Goal: Task Accomplishment & Management: Complete application form

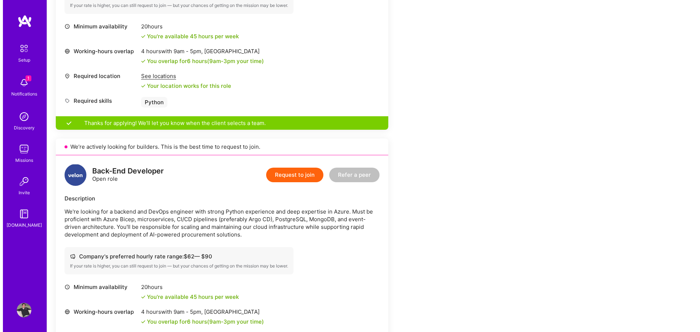
scroll to position [328, 0]
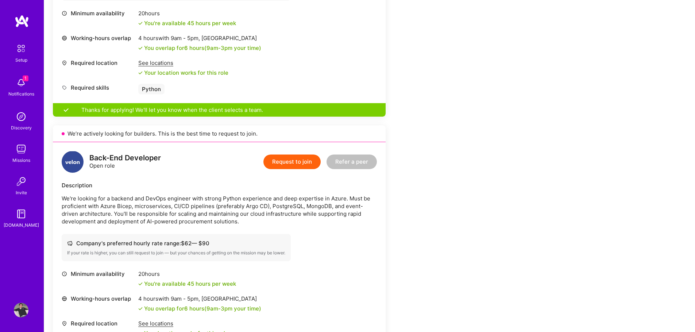
click at [297, 163] on button "Request to join" at bounding box center [291, 162] width 57 height 15
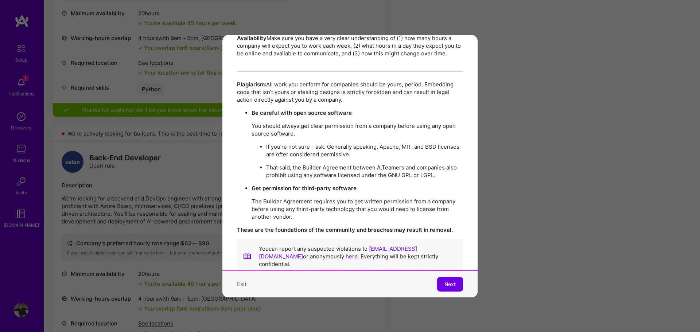
scroll to position [1256, 0]
click at [450, 283] on button "Next" at bounding box center [450, 284] width 26 height 15
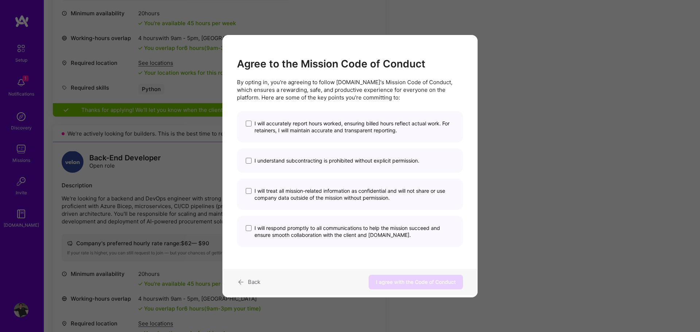
click at [299, 127] on span "I will accurately report hours worked, ensuring billed hours reflect actual wor…" at bounding box center [354, 127] width 200 height 14
click at [0, 0] on input "I will accurately report hours worked, ensuring billed hours reflect actual wor…" at bounding box center [0, 0] width 0 height 0
click at [297, 159] on span "I understand subcontracting is prohibited without explicit permission." at bounding box center [336, 160] width 165 height 7
click at [0, 0] on input "I understand subcontracting is prohibited without explicit permission." at bounding box center [0, 0] width 0 height 0
click at [297, 190] on span "I will treat all mission-related information as confidential and will not share…" at bounding box center [354, 194] width 200 height 14
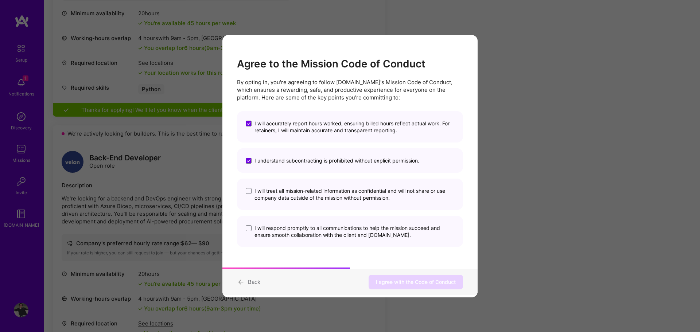
click at [0, 0] on input "I will treat all mission-related information as confidential and will not share…" at bounding box center [0, 0] width 0 height 0
click at [306, 223] on div "I will respond promptly to all communications to help the mission succeed and e…" at bounding box center [350, 231] width 226 height 31
click at [307, 229] on span "I will respond promptly to all communications to help the mission succeed and e…" at bounding box center [354, 232] width 200 height 14
click at [0, 0] on input "I will respond promptly to all communications to help the mission succeed and e…" at bounding box center [0, 0] width 0 height 0
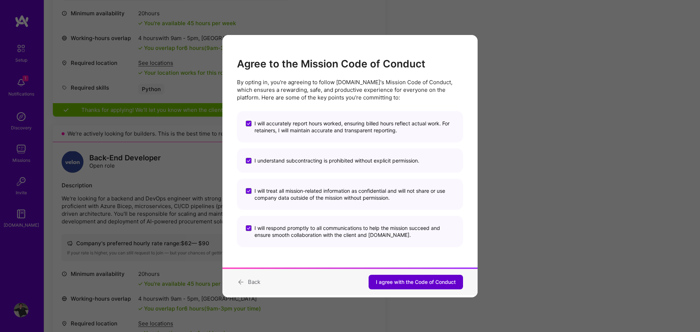
click at [388, 276] on button "I agree with the Code of Conduct" at bounding box center [416, 282] width 94 height 15
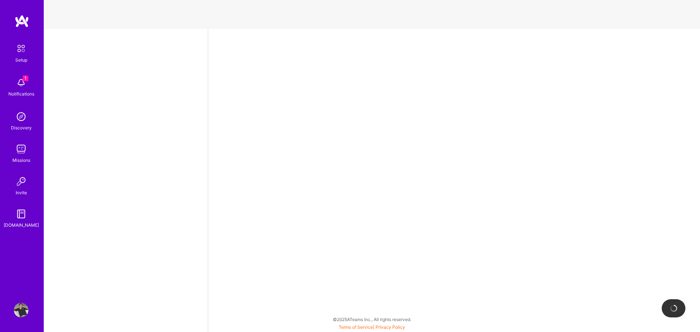
select select "IL"
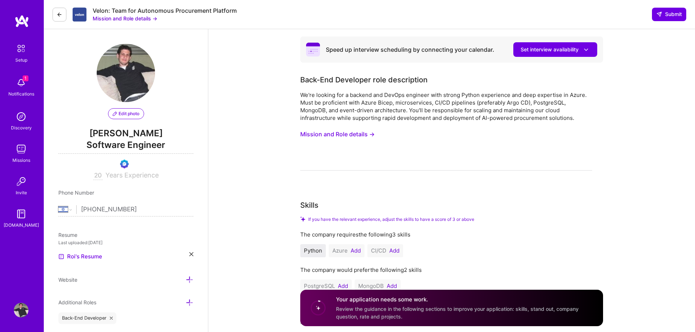
click at [65, 16] on button at bounding box center [60, 15] width 14 height 14
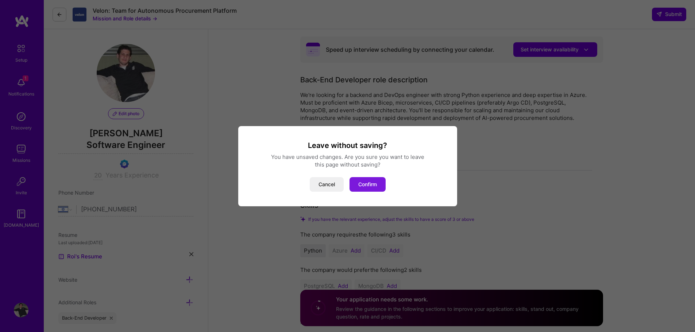
click at [361, 185] on button "Confirm" at bounding box center [367, 184] width 36 height 15
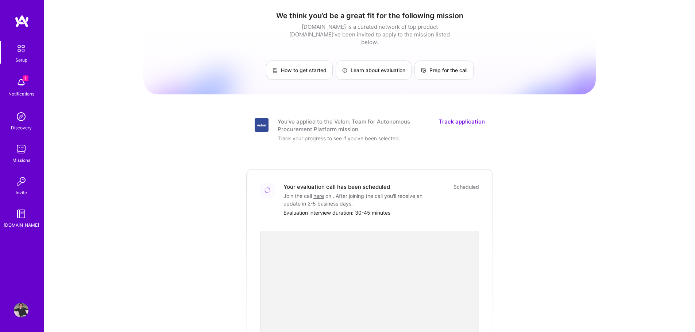
click at [448, 118] on link "Track application" at bounding box center [462, 125] width 46 height 15
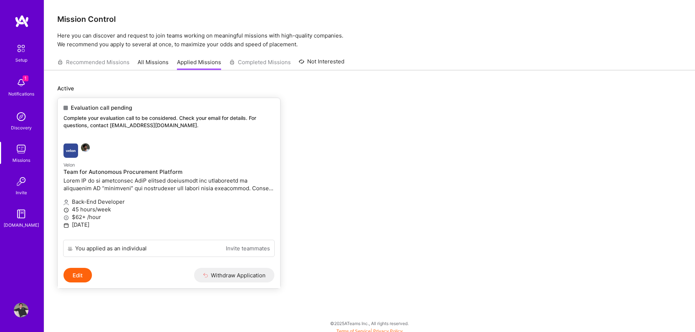
click at [239, 277] on button "Withdraw Application" at bounding box center [234, 275] width 81 height 15
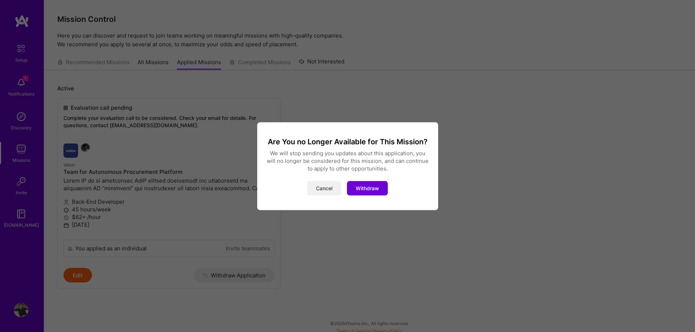
click at [315, 186] on button "Cancel" at bounding box center [324, 188] width 34 height 15
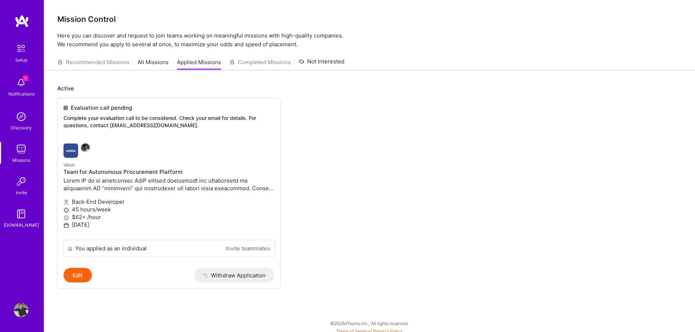
click at [160, 59] on link "All Missions" at bounding box center [152, 64] width 31 height 12
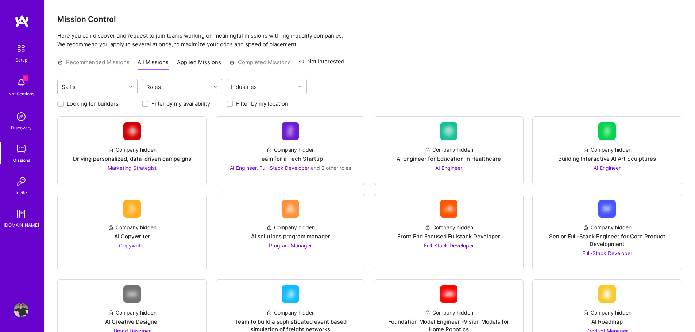
click at [194, 60] on link "Applied Missions" at bounding box center [199, 64] width 44 height 12
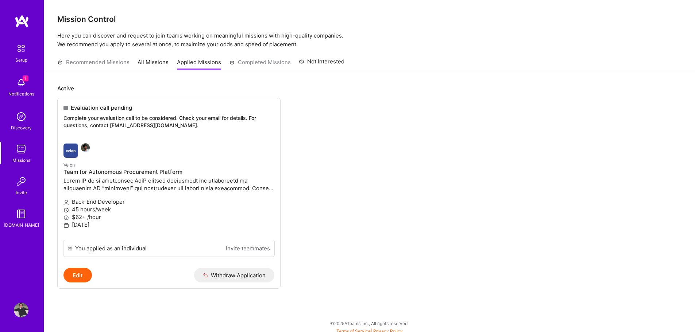
click at [21, 88] on img at bounding box center [21, 82] width 15 height 15
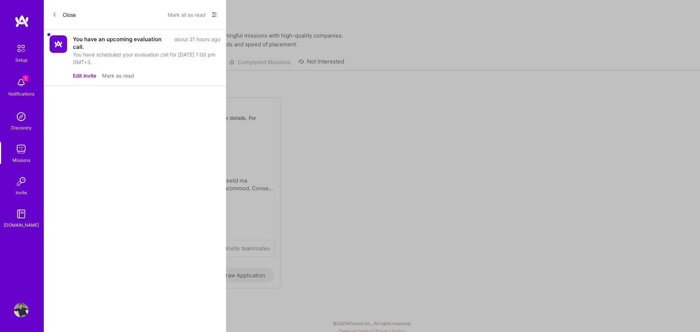
click at [96, 59] on div "You have scheduled your evaluation call for [DATE] 1:00 pm GMT+3." at bounding box center [146, 58] width 147 height 15
click at [114, 77] on button "Mark as read" at bounding box center [118, 76] width 32 height 8
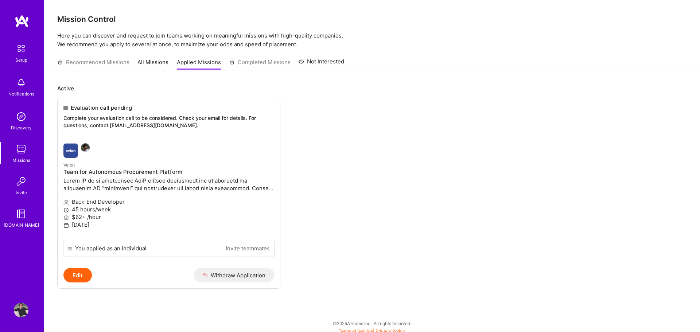
click at [25, 52] on img at bounding box center [20, 48] width 15 height 15
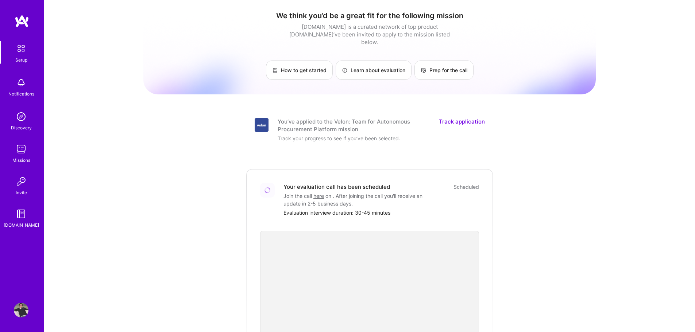
click at [444, 118] on link "Track application" at bounding box center [462, 125] width 46 height 15
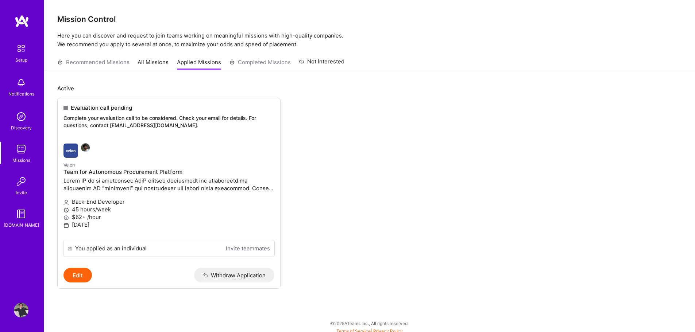
click at [307, 62] on link "Not Interested" at bounding box center [322, 63] width 46 height 13
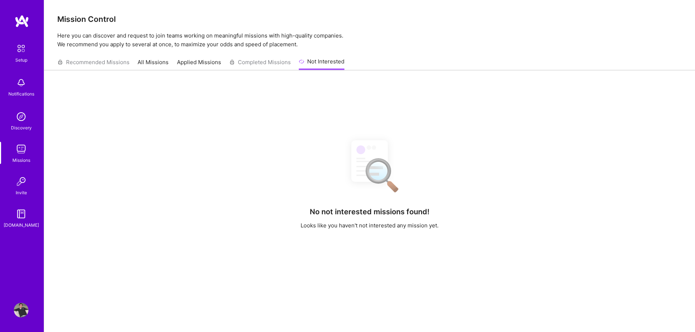
click at [209, 58] on link "Applied Missions" at bounding box center [199, 64] width 44 height 12
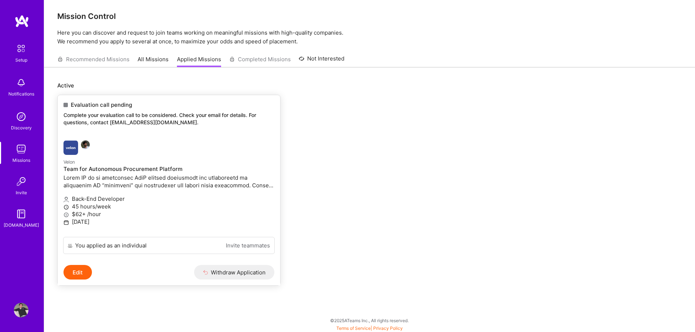
scroll to position [4, 0]
click at [27, 153] on img at bounding box center [21, 149] width 15 height 15
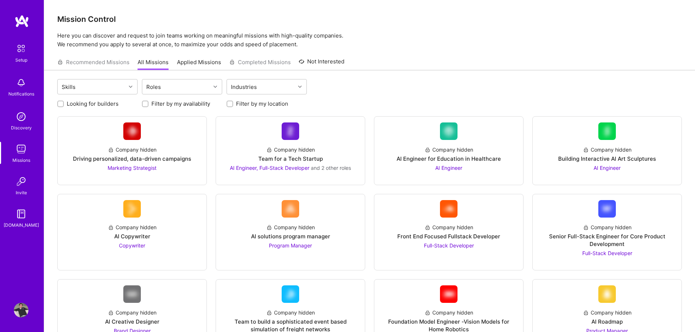
click at [26, 90] on img at bounding box center [21, 82] width 15 height 15
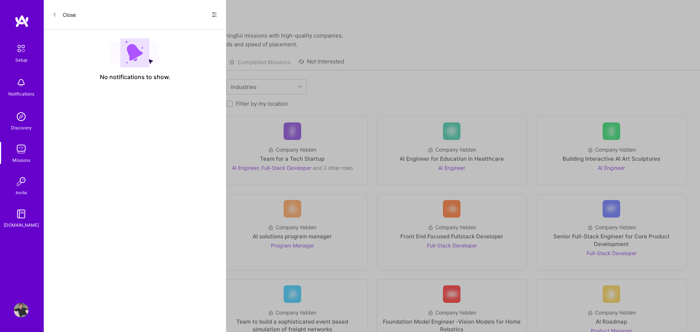
click at [62, 12] on button "Close" at bounding box center [64, 15] width 23 height 12
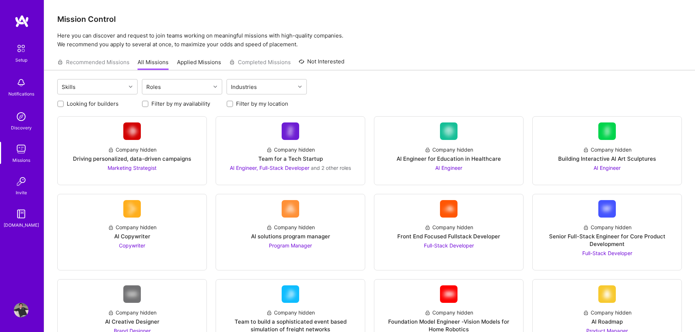
click at [15, 53] on img at bounding box center [20, 48] width 15 height 15
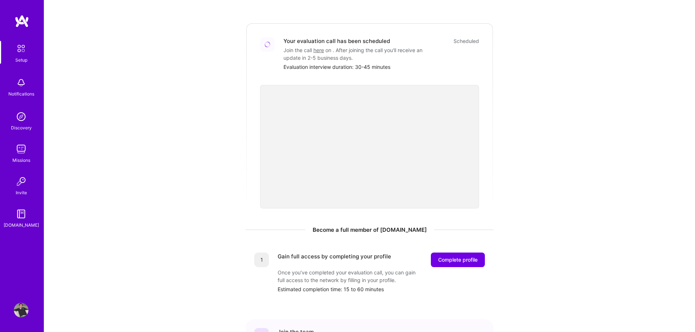
scroll to position [215, 0]
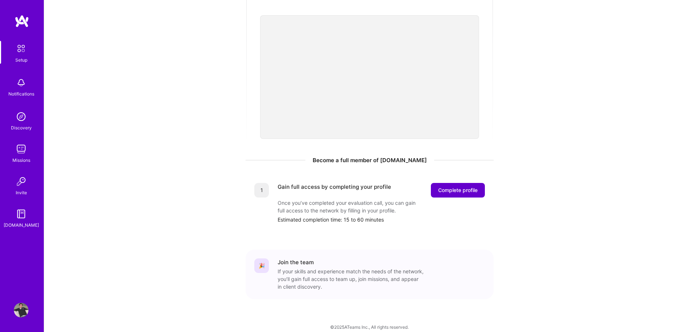
click at [447, 187] on span "Complete profile" at bounding box center [457, 190] width 39 height 7
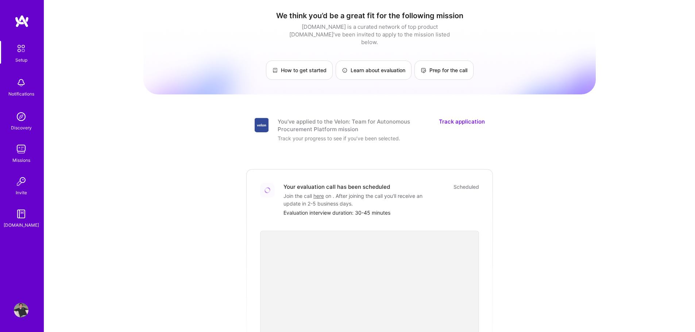
click at [25, 54] on img at bounding box center [20, 48] width 15 height 15
click at [19, 83] on img at bounding box center [21, 82] width 15 height 15
click at [20, 149] on img at bounding box center [21, 149] width 15 height 15
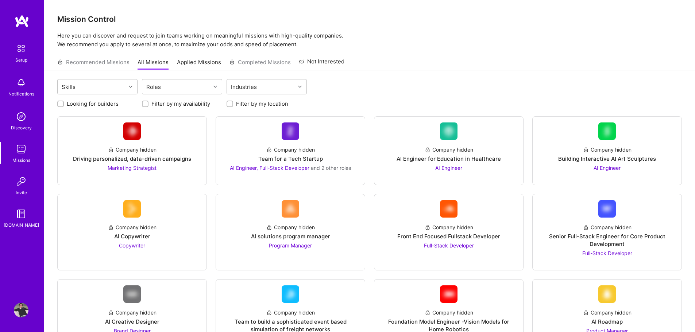
click at [200, 57] on div "Recommended Missions All Missions Applied Missions Completed Missions Not Inter…" at bounding box center [200, 62] width 287 height 16
click at [200, 64] on link "Applied Missions" at bounding box center [199, 64] width 44 height 12
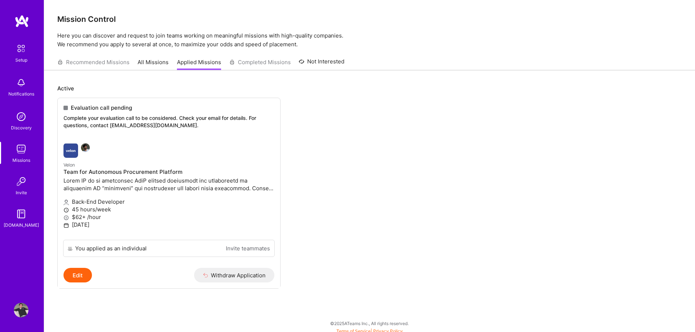
click at [260, 60] on div "Recommended Missions All Missions Applied Missions Completed Missions Not Inter…" at bounding box center [200, 62] width 287 height 16
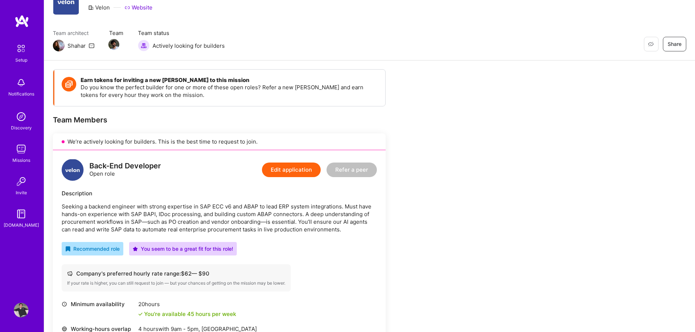
scroll to position [36, 0]
